Goal: Transaction & Acquisition: Purchase product/service

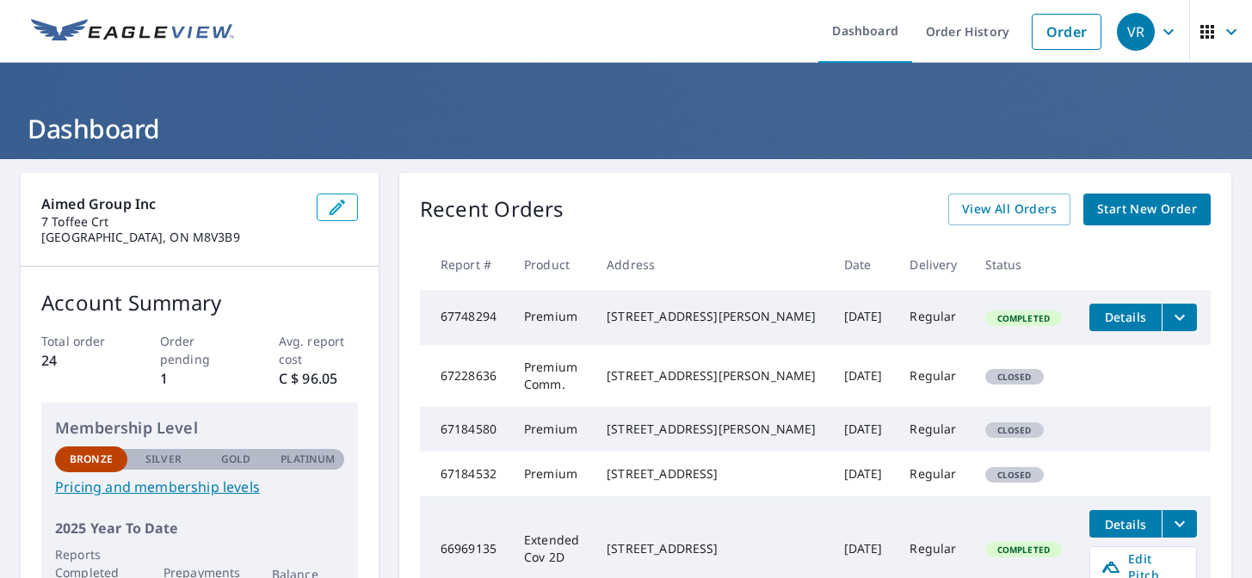
click at [1180, 223] on link "Start New Order" at bounding box center [1147, 210] width 127 height 32
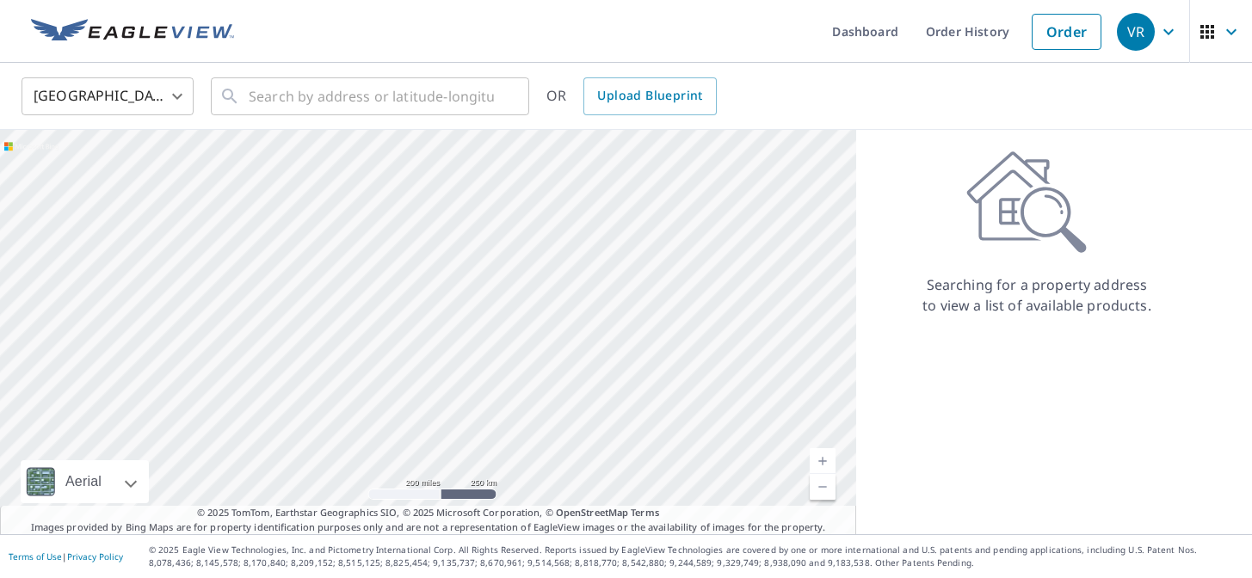
click at [130, 111] on body "VR VR Dashboard Order History Order VR United States US ​ ​ OR Upload Blueprint…" at bounding box center [626, 289] width 1252 height 578
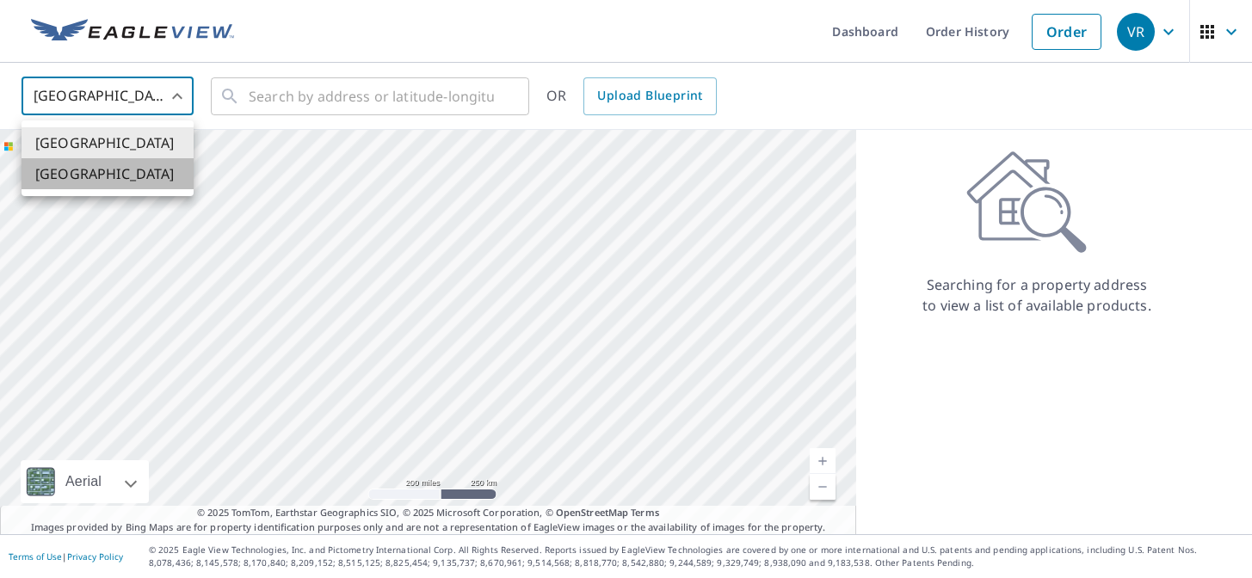
click at [121, 164] on li "[GEOGRAPHIC_DATA]" at bounding box center [108, 173] width 172 height 31
type input "CA"
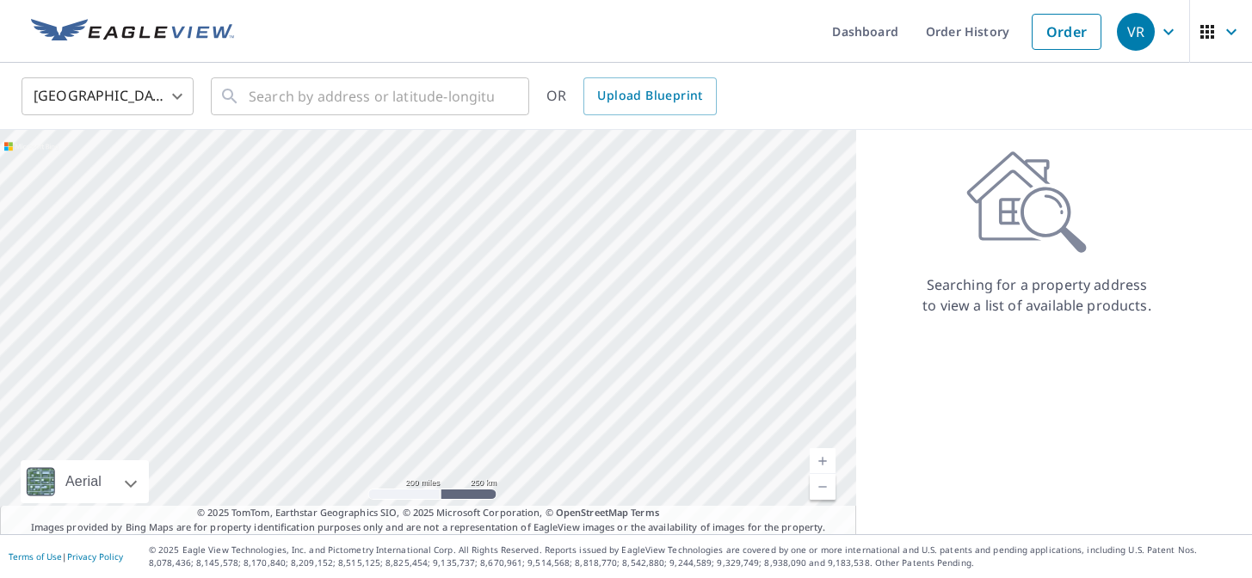
click at [244, 117] on div "Canada CA ​ ​ OR Upload Blueprint" at bounding box center [626, 96] width 1252 height 67
click at [282, 99] on input "text" at bounding box center [371, 96] width 245 height 48
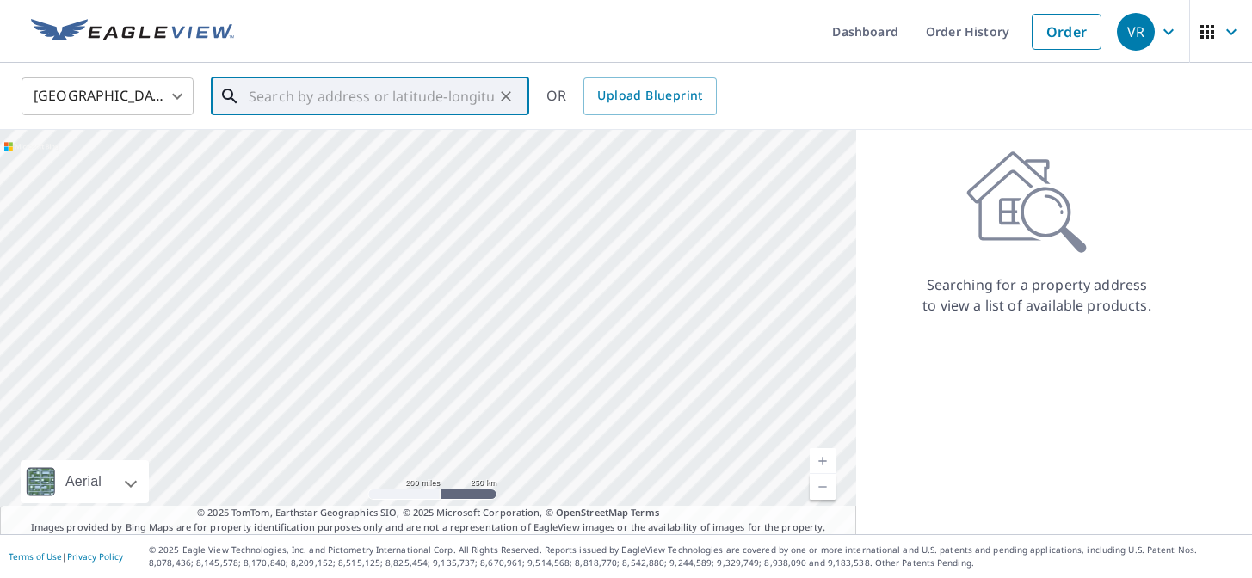
paste input "[STREET_ADDRESS]"
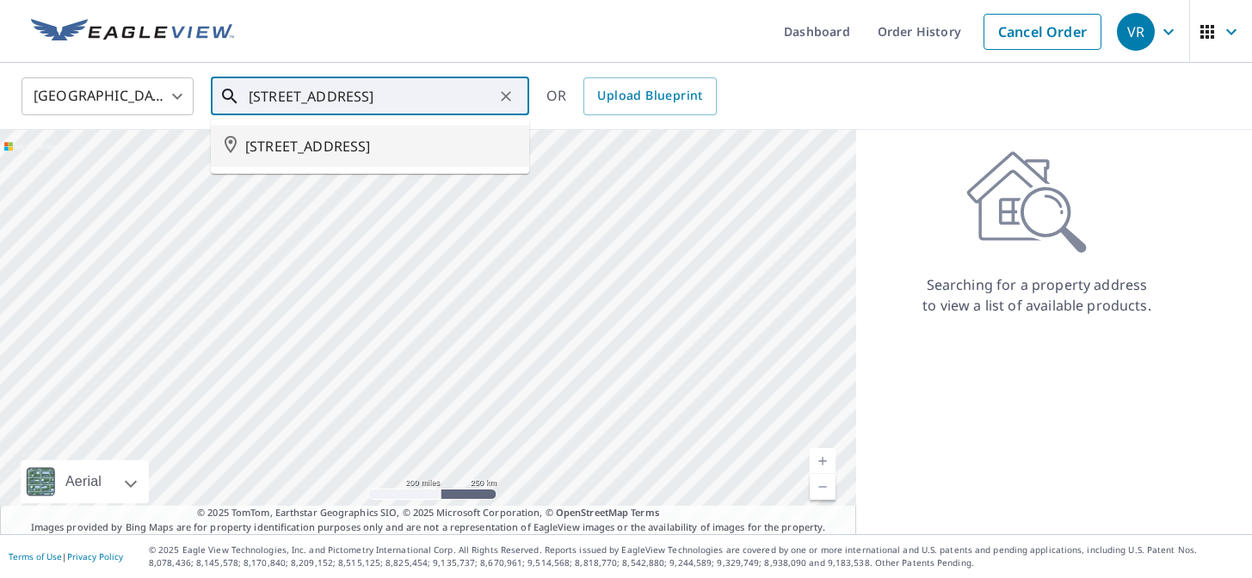
click at [437, 139] on span "[STREET_ADDRESS]" at bounding box center [380, 146] width 270 height 21
type input "[STREET_ADDRESS]"
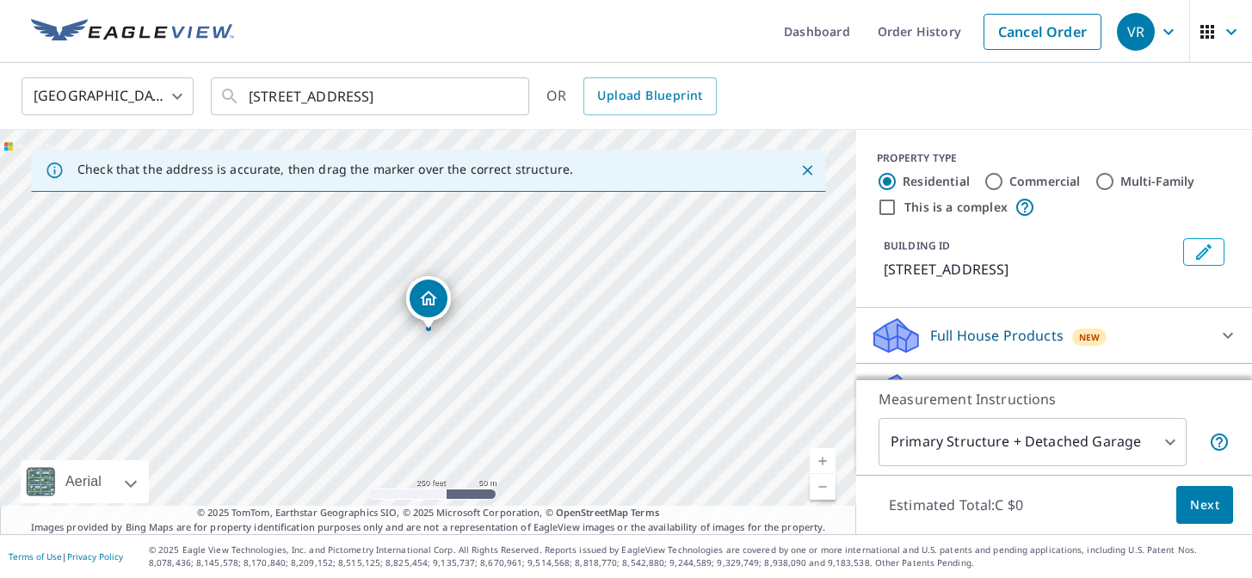
click at [1065, 184] on label "Commercial" at bounding box center [1045, 181] width 71 height 17
click at [1005, 184] on input "Commercial" at bounding box center [994, 181] width 21 height 21
radio input "true"
type input "4"
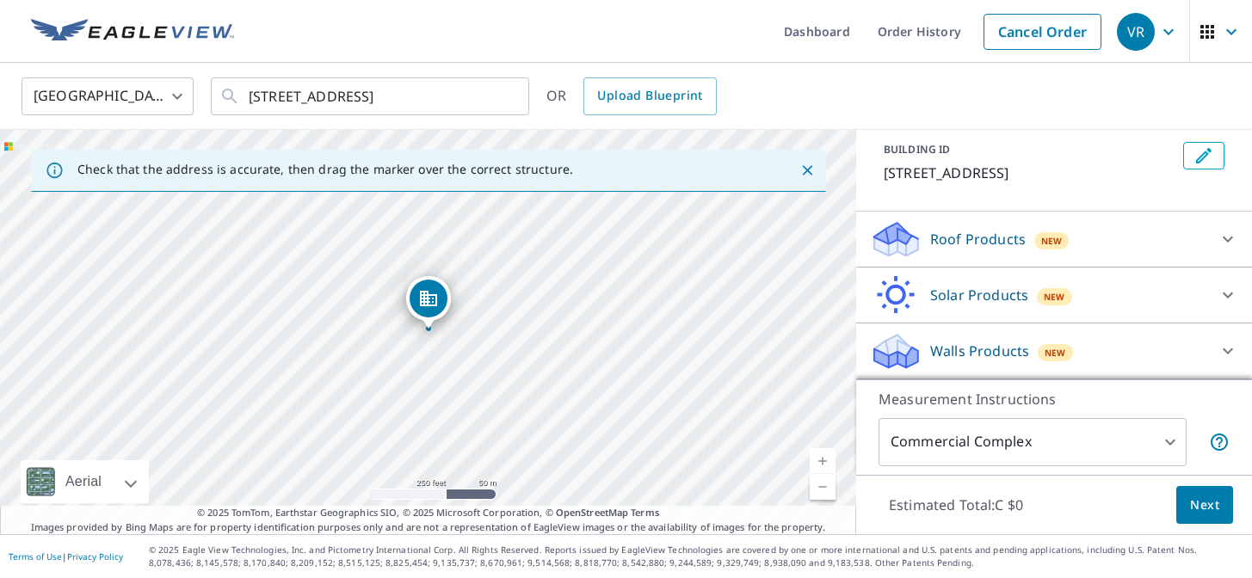
click at [1095, 247] on div "Roof Products New" at bounding box center [1038, 239] width 337 height 40
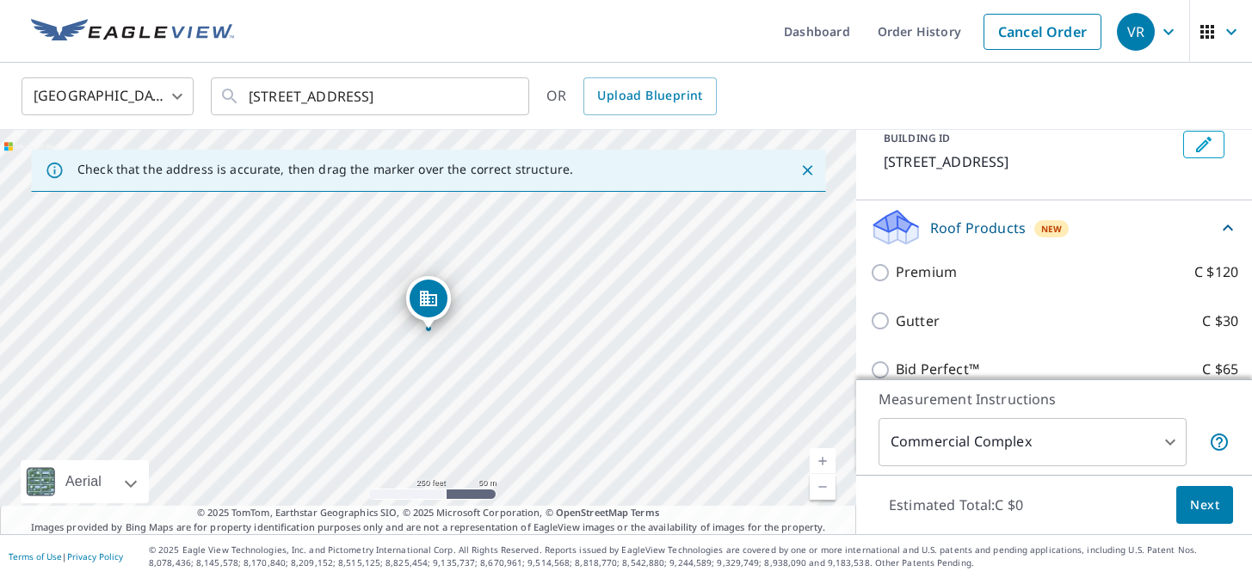
scroll to position [96, 0]
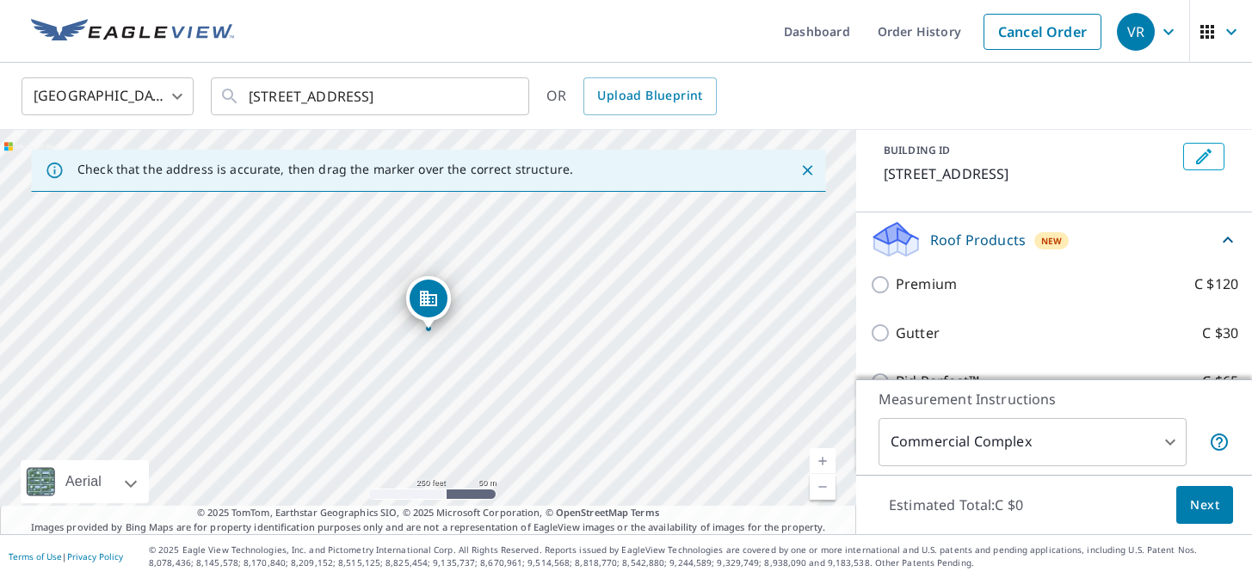
click at [927, 266] on div "Premium C $120" at bounding box center [1054, 284] width 368 height 49
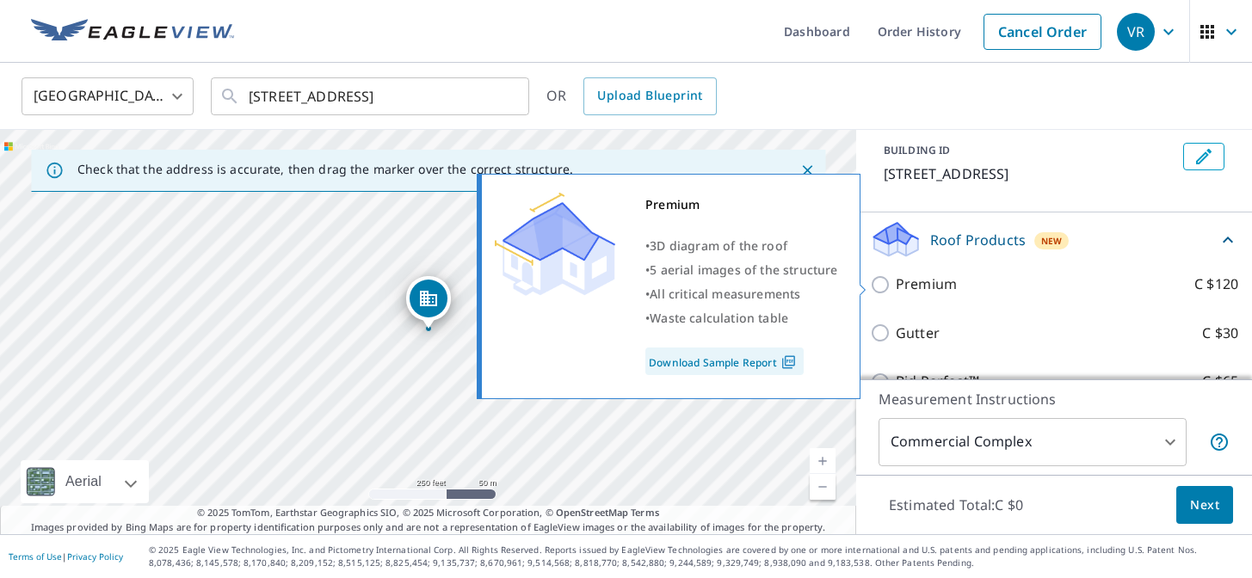
click at [926, 283] on p "Premium" at bounding box center [926, 285] width 61 height 22
click at [896, 283] on input "Premium C $120" at bounding box center [883, 285] width 26 height 21
checkbox input "true"
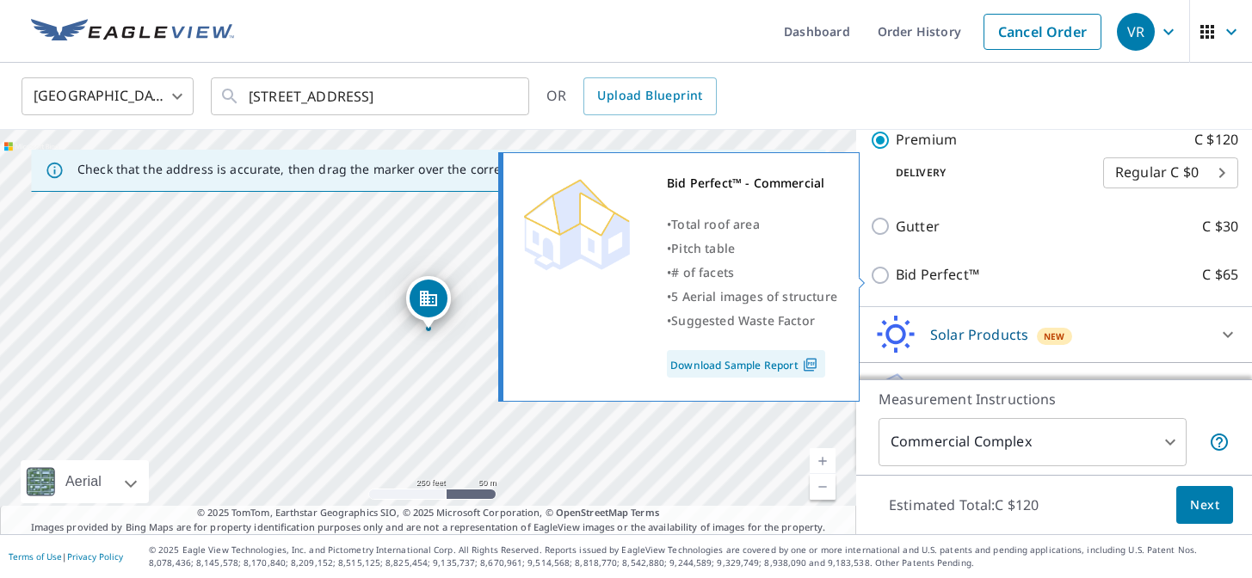
scroll to position [266, 0]
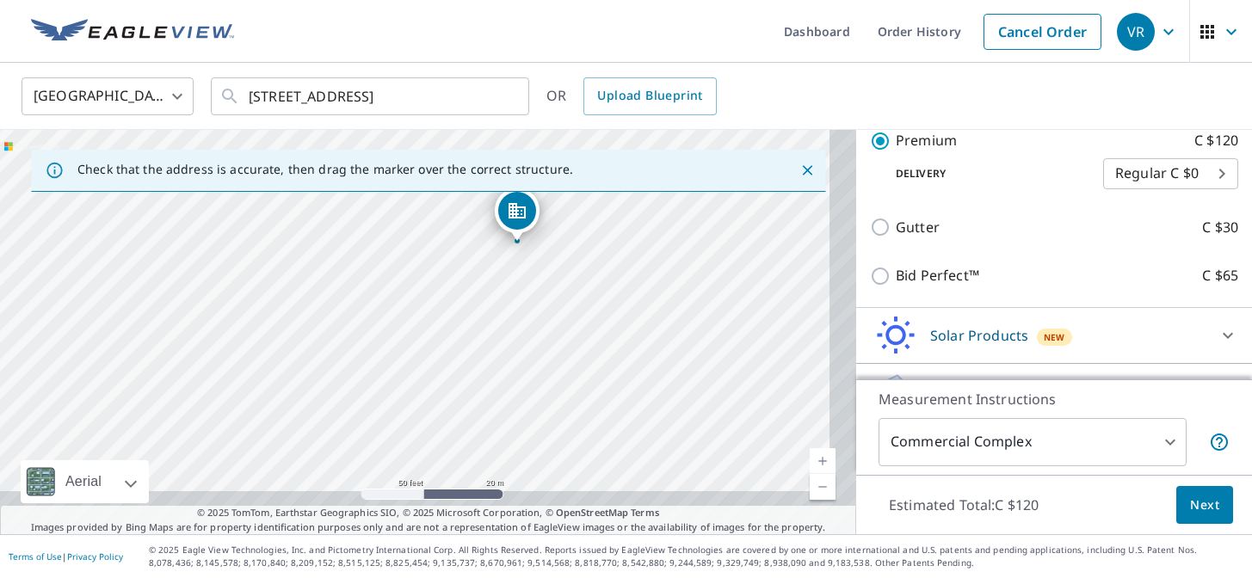
drag, startPoint x: 638, startPoint y: 405, endPoint x: 534, endPoint y: 271, distance: 169.9
click at [534, 269] on div "[STREET_ADDRESS]" at bounding box center [428, 332] width 856 height 405
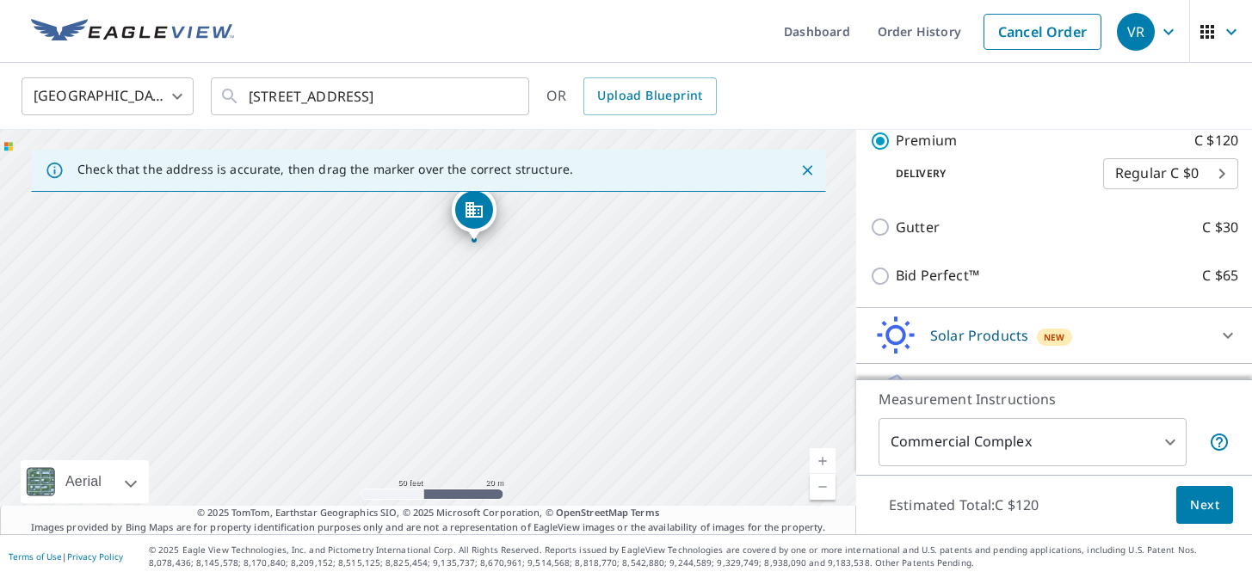
drag, startPoint x: 590, startPoint y: 382, endPoint x: 524, endPoint y: 380, distance: 65.5
click at [524, 380] on div "[STREET_ADDRESS]" at bounding box center [428, 332] width 856 height 405
click at [620, 391] on div "[STREET_ADDRESS]" at bounding box center [428, 332] width 856 height 405
click at [634, 390] on div "[STREET_ADDRESS]" at bounding box center [428, 332] width 856 height 405
drag, startPoint x: 599, startPoint y: 329, endPoint x: 599, endPoint y: 368, distance: 39.6
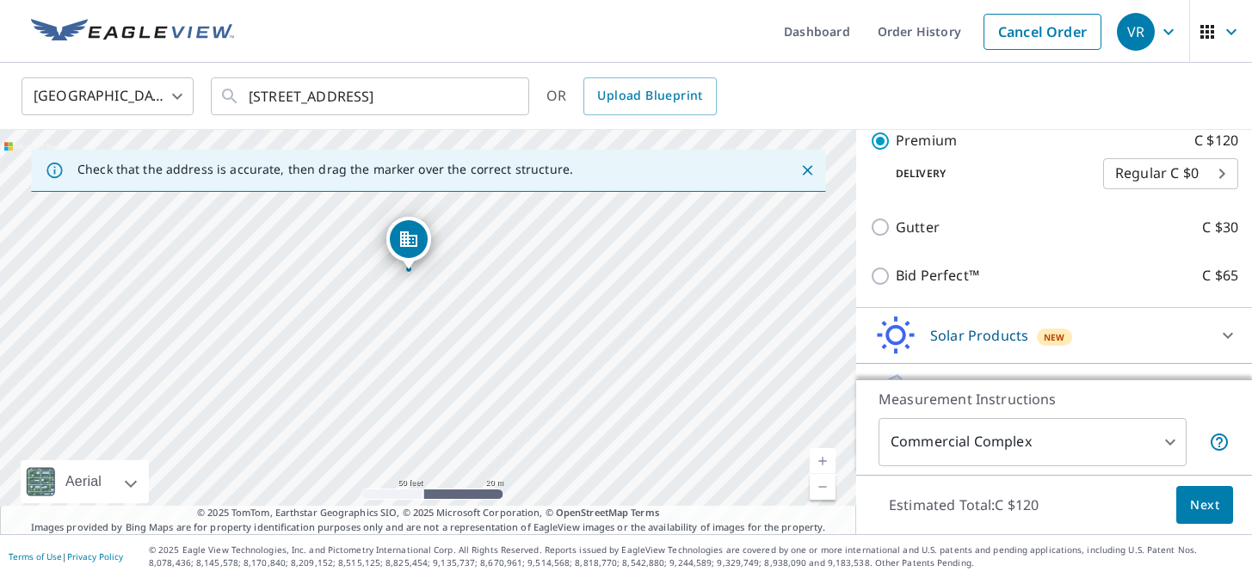
click at [599, 368] on div "[STREET_ADDRESS]" at bounding box center [428, 332] width 856 height 405
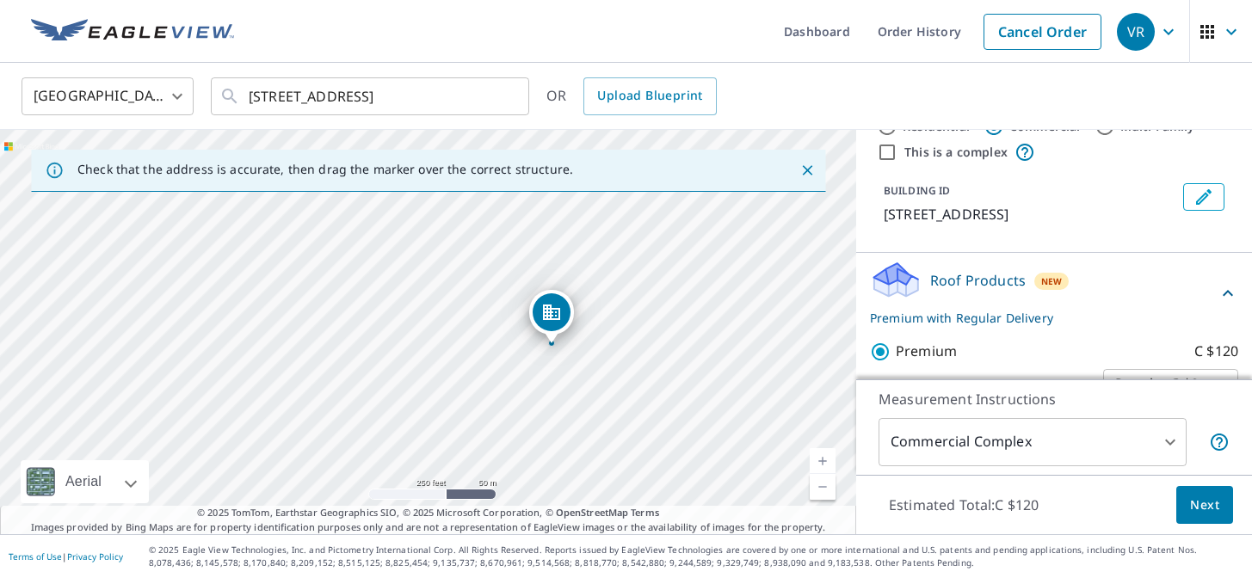
scroll to position [0, 0]
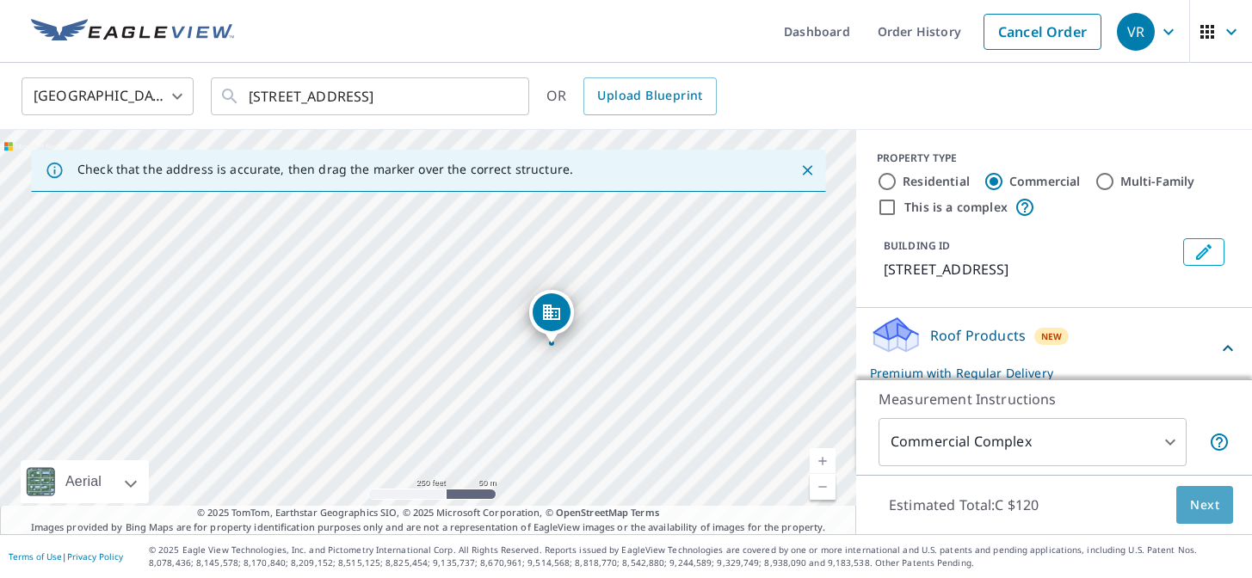
click at [1212, 501] on span "Next" at bounding box center [1204, 506] width 29 height 22
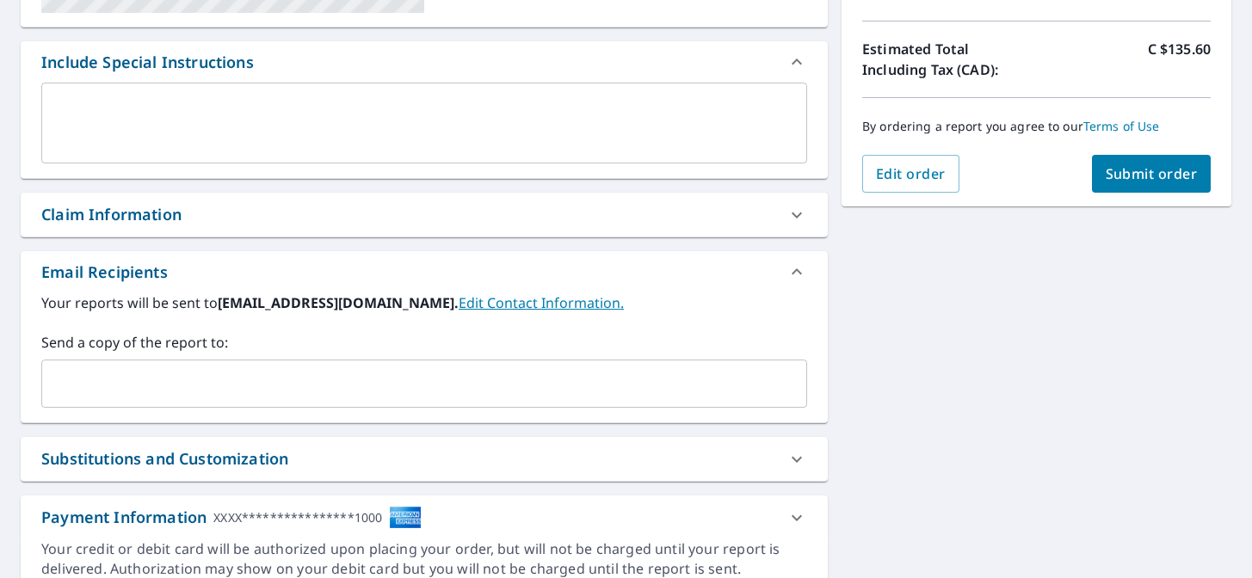
scroll to position [453, 0]
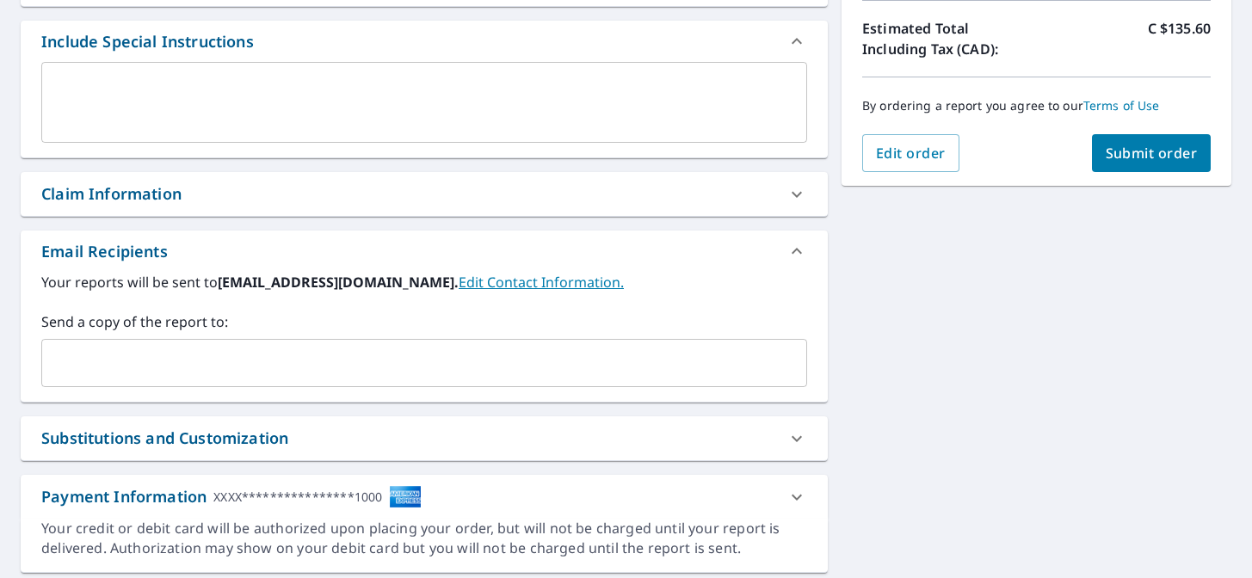
click at [497, 380] on div "​" at bounding box center [424, 363] width 766 height 48
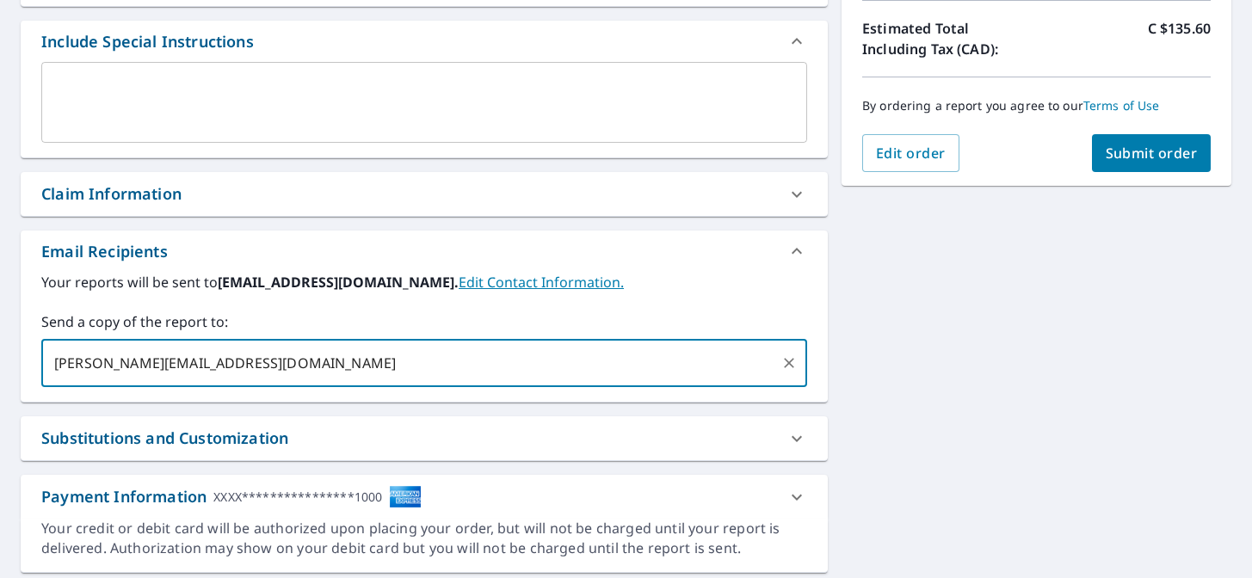
type input "[PERSON_NAME][EMAIL_ADDRESS][DOMAIN_NAME]"
click at [991, 417] on div "[STREET_ADDRESS][GEOGRAPHIC_DATA] A standard road map Aerial A detailed look fr…" at bounding box center [626, 146] width 1252 height 881
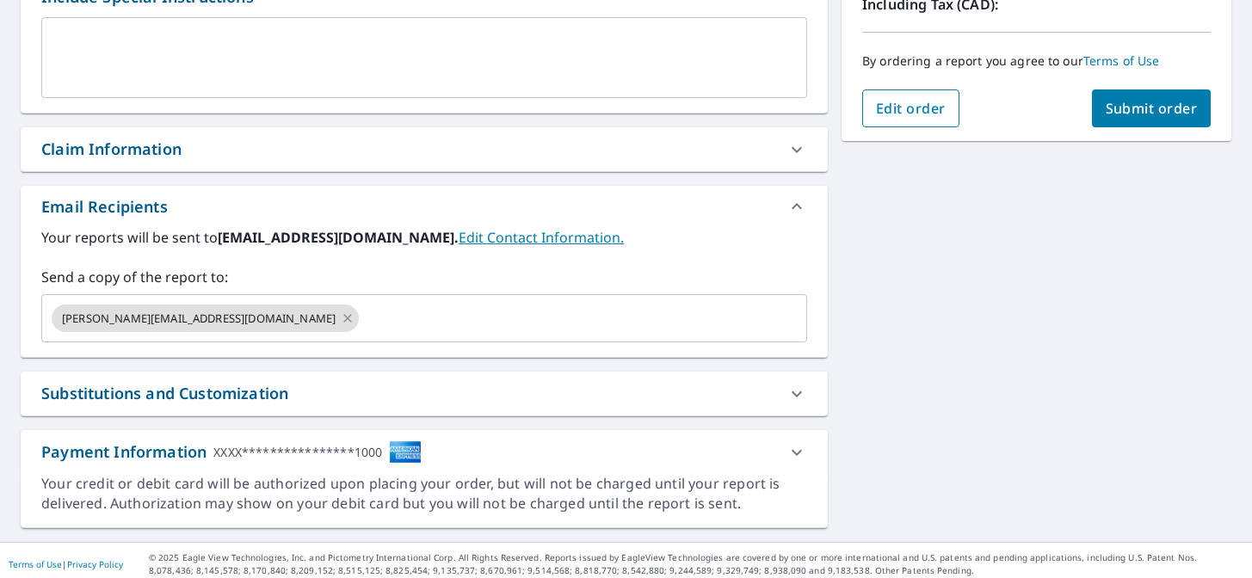
scroll to position [505, 0]
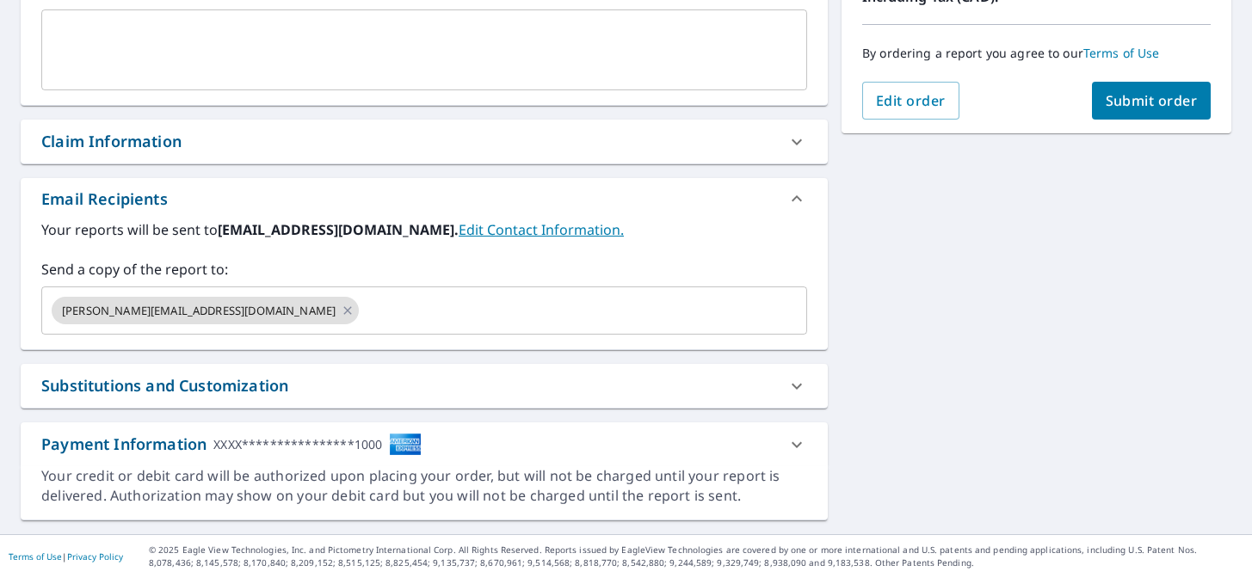
click at [1136, 102] on span "Submit order" at bounding box center [1152, 100] width 92 height 19
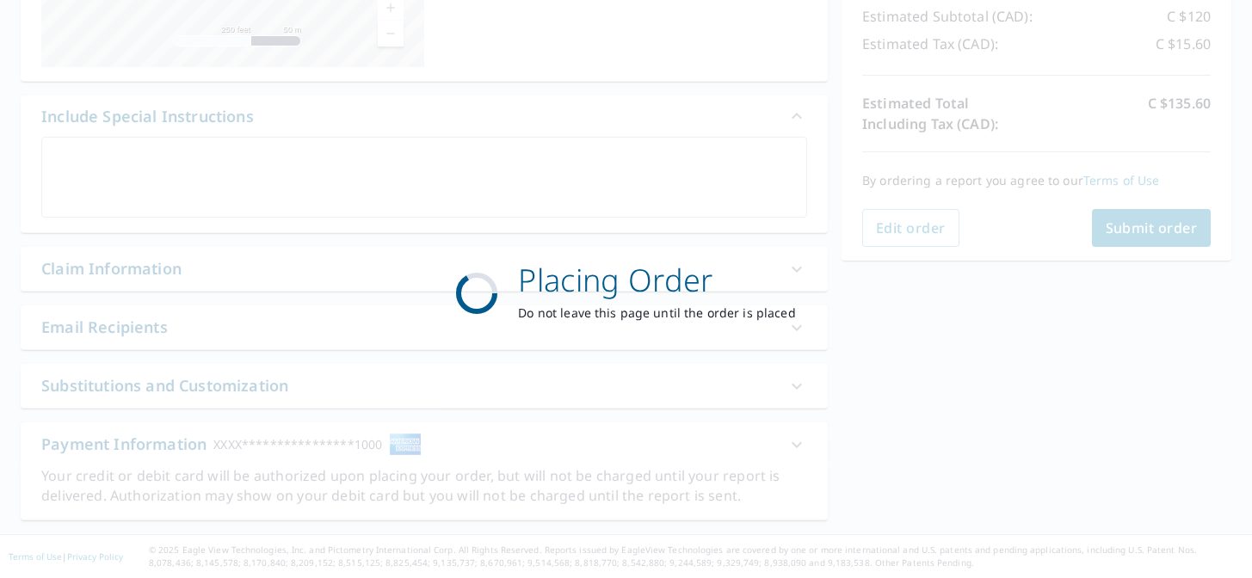
scroll to position [378, 0]
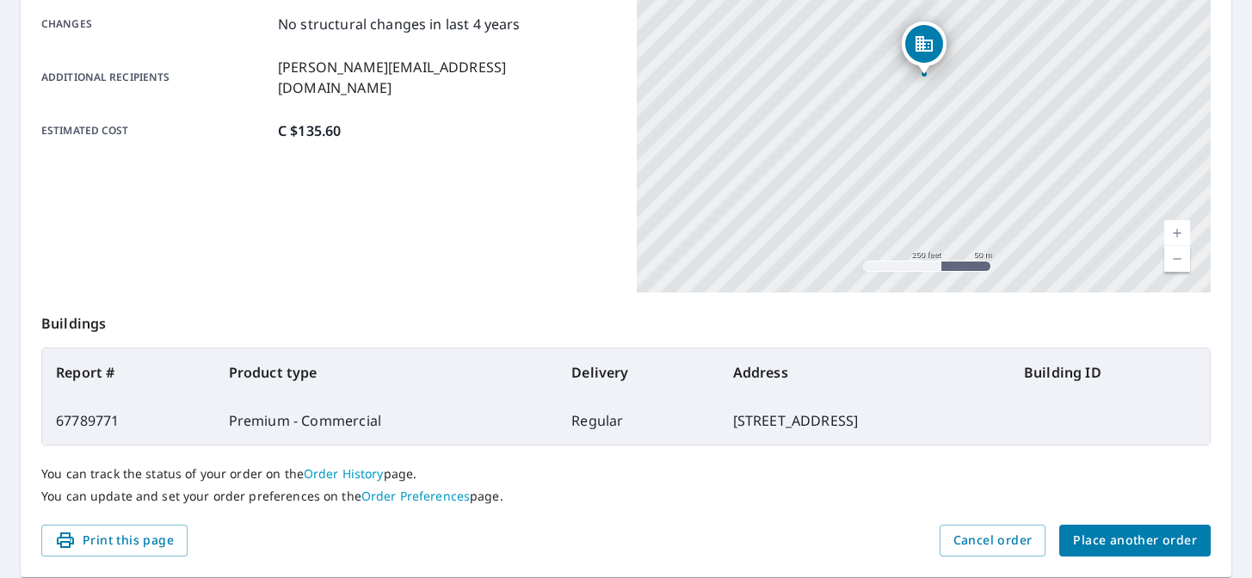
scroll to position [316, 0]
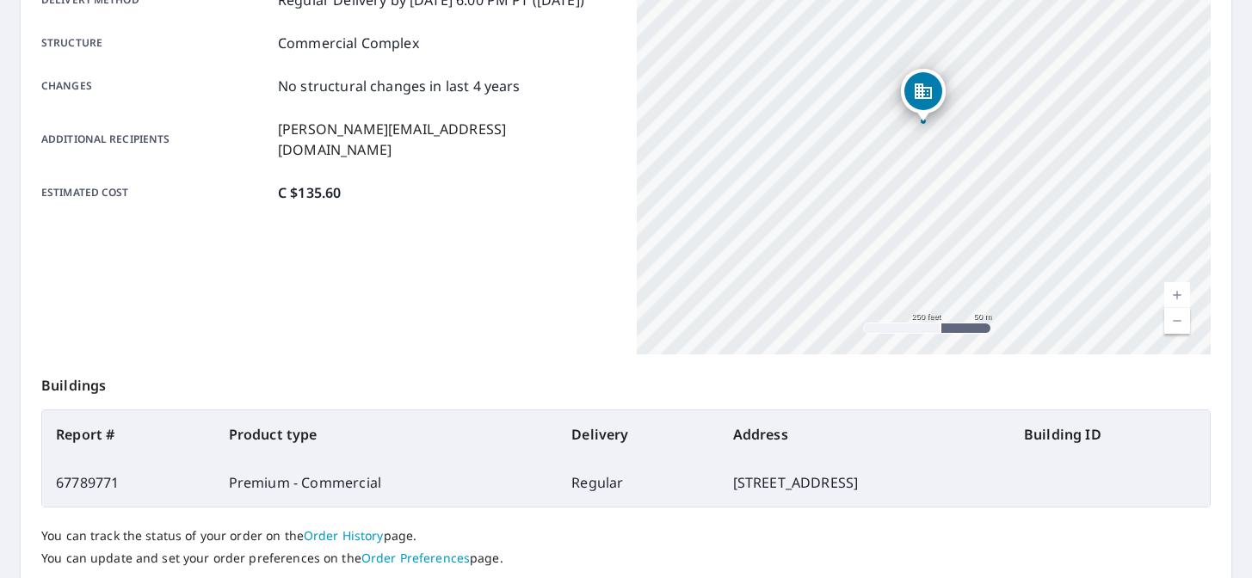
drag, startPoint x: 959, startPoint y: 193, endPoint x: 1007, endPoint y: 317, distance: 133.0
click at [1009, 318] on div "[STREET_ADDRESS]" at bounding box center [924, 139] width 575 height 430
